Goal: Task Accomplishment & Management: Use online tool/utility

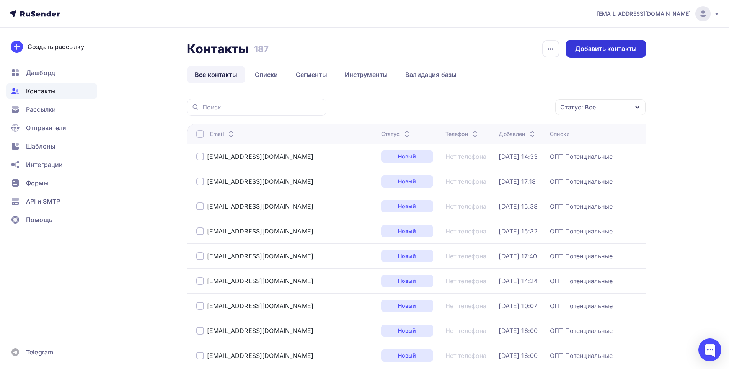
click at [602, 46] on div "Добавить контакты" at bounding box center [606, 48] width 62 height 9
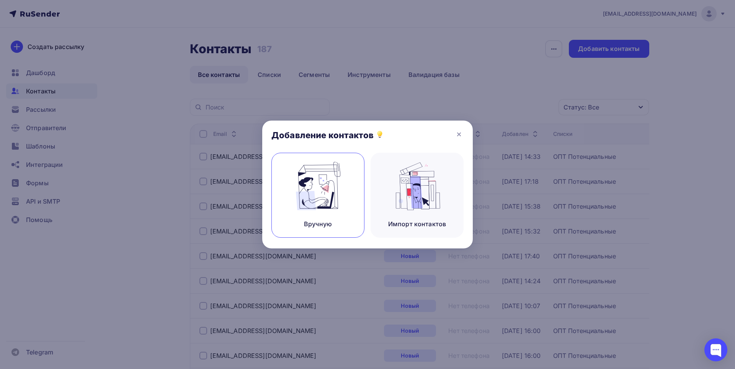
click at [306, 194] on img at bounding box center [317, 186] width 51 height 48
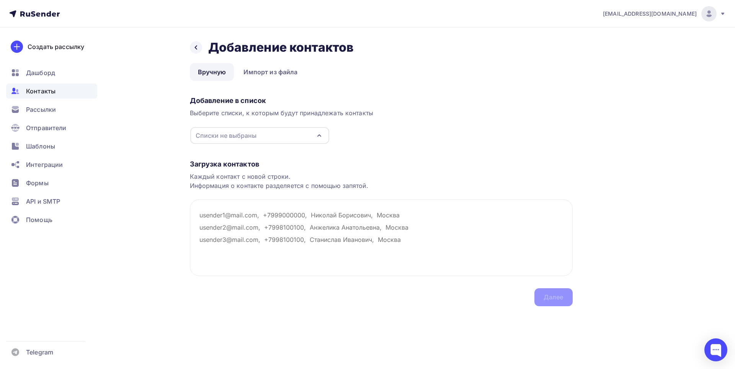
click at [319, 135] on icon "button" at bounding box center [319, 136] width 3 height 2
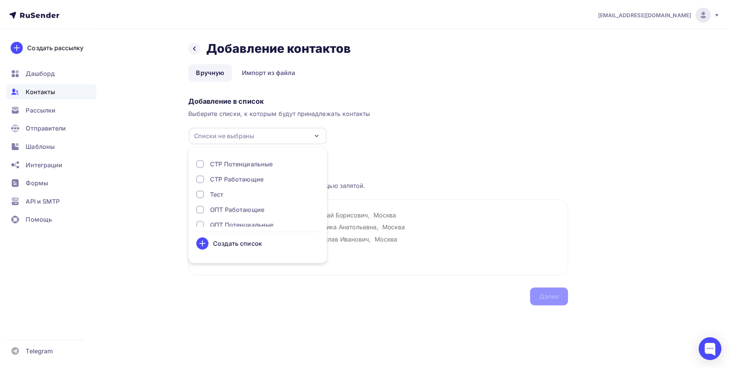
scroll to position [25, 0]
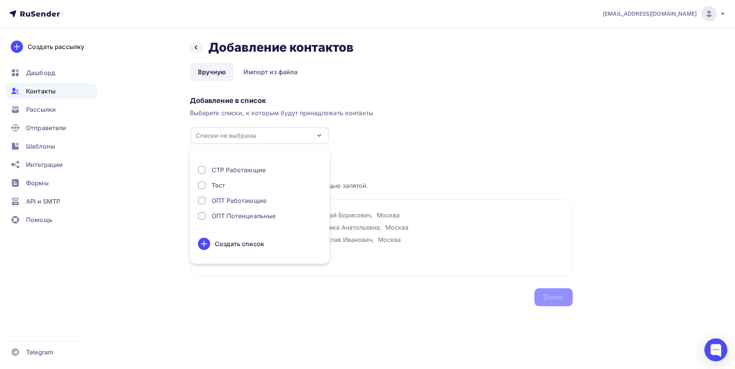
click at [276, 213] on div "ОПТ Потенциальные" at bounding box center [260, 215] width 124 height 9
click at [349, 160] on div "Загрузка контактов" at bounding box center [381, 164] width 383 height 9
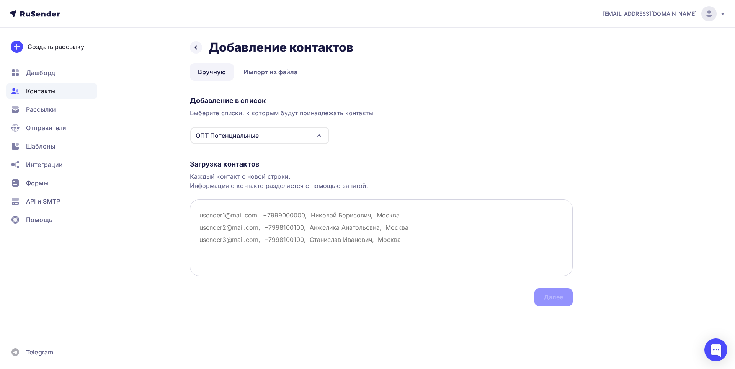
click at [201, 213] on textarea at bounding box center [381, 237] width 383 height 77
paste textarea "[EMAIL_ADDRESS][DOMAIN_NAME]"
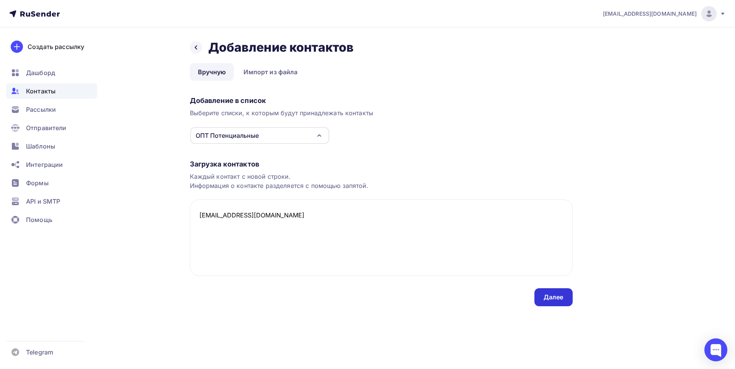
type textarea "[EMAIL_ADDRESS][DOMAIN_NAME]"
click at [557, 298] on div "Далее" at bounding box center [553, 297] width 20 height 9
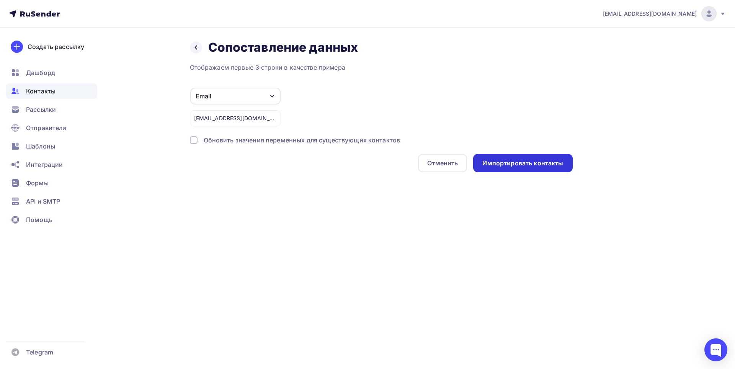
click at [498, 161] on div "Импортировать контакты" at bounding box center [522, 163] width 81 height 9
